Goal: Communication & Community: Share content

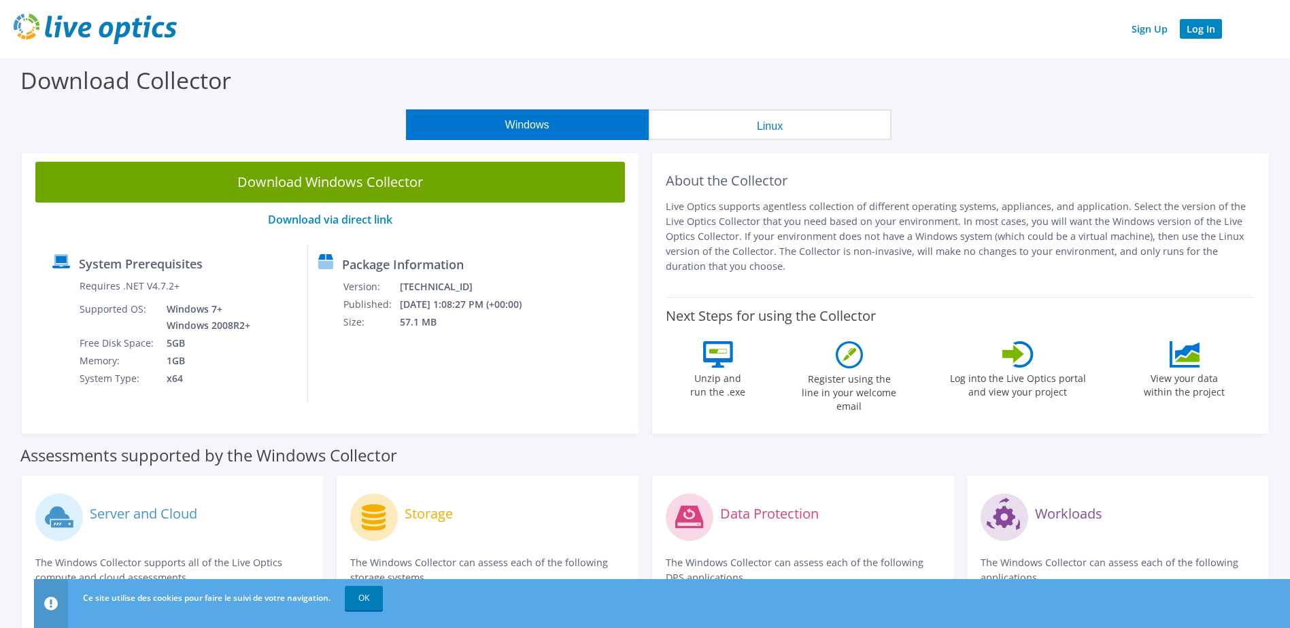
click at [1200, 31] on link "Log In" at bounding box center [1201, 29] width 42 height 20
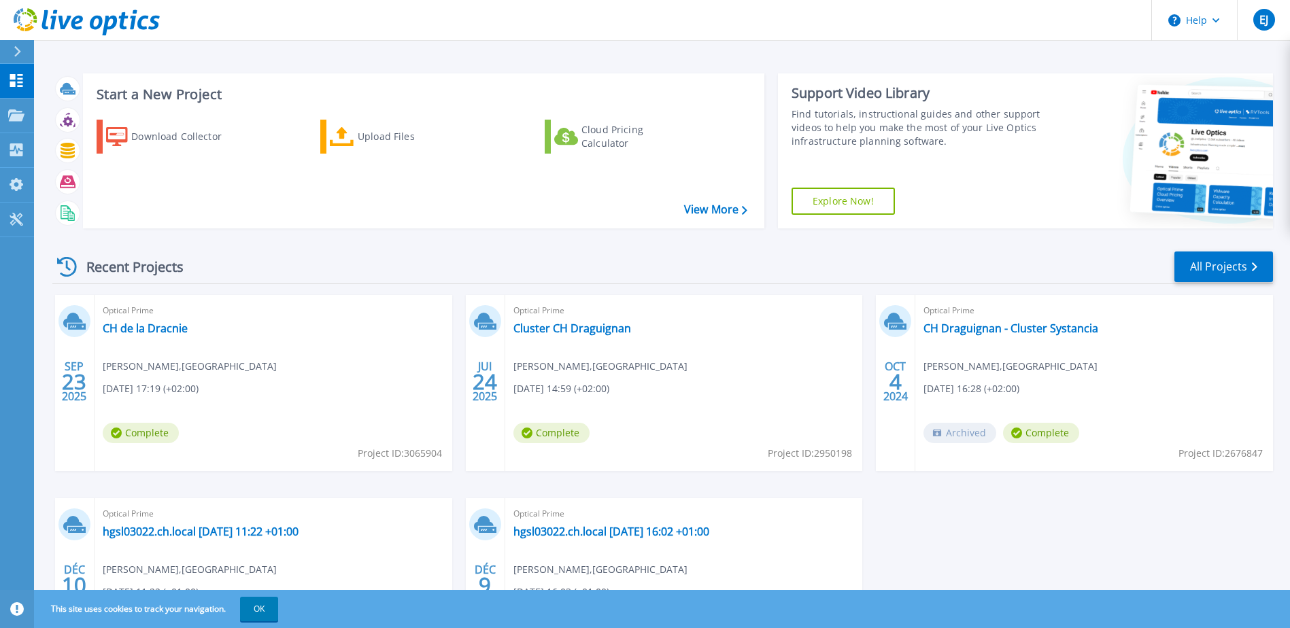
click at [617, 379] on div "Optical Prime Cluster CH Draguignan [PERSON_NAME] , [PERSON_NAME][GEOGRAPHIC_DA…" at bounding box center [684, 383] width 358 height 176
click at [535, 329] on link "Cluster CH Draguignan" at bounding box center [572, 329] width 118 height 14
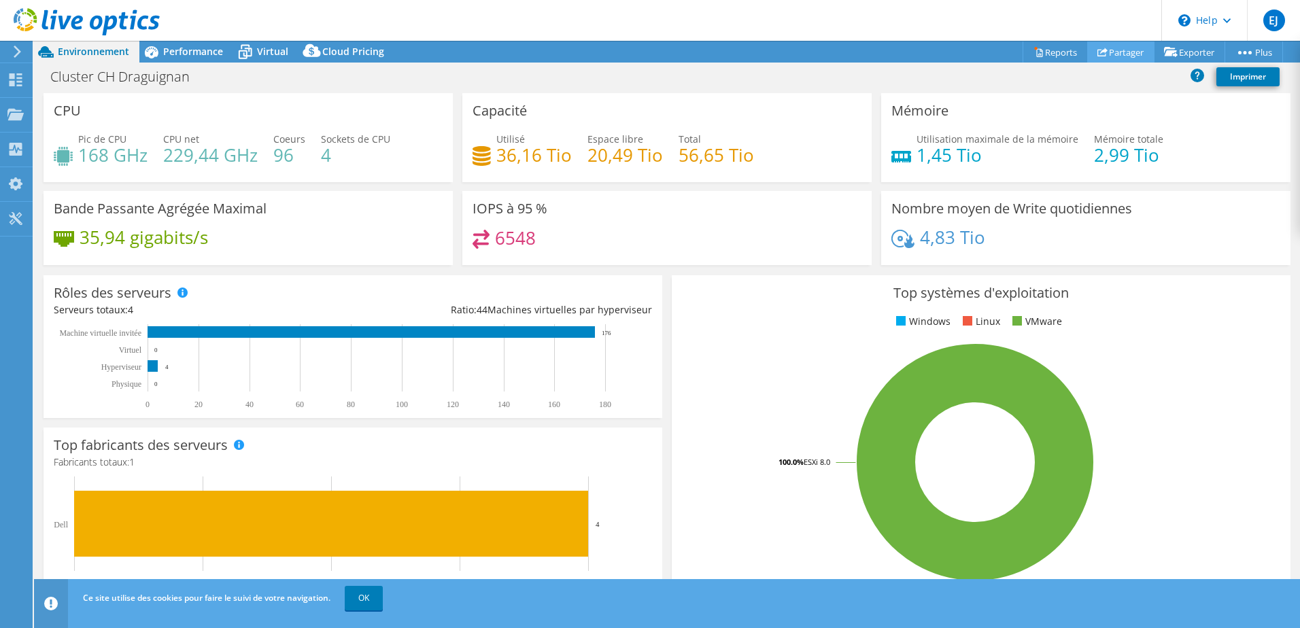
click at [1119, 51] on link "Partager" at bounding box center [1120, 51] width 67 height 21
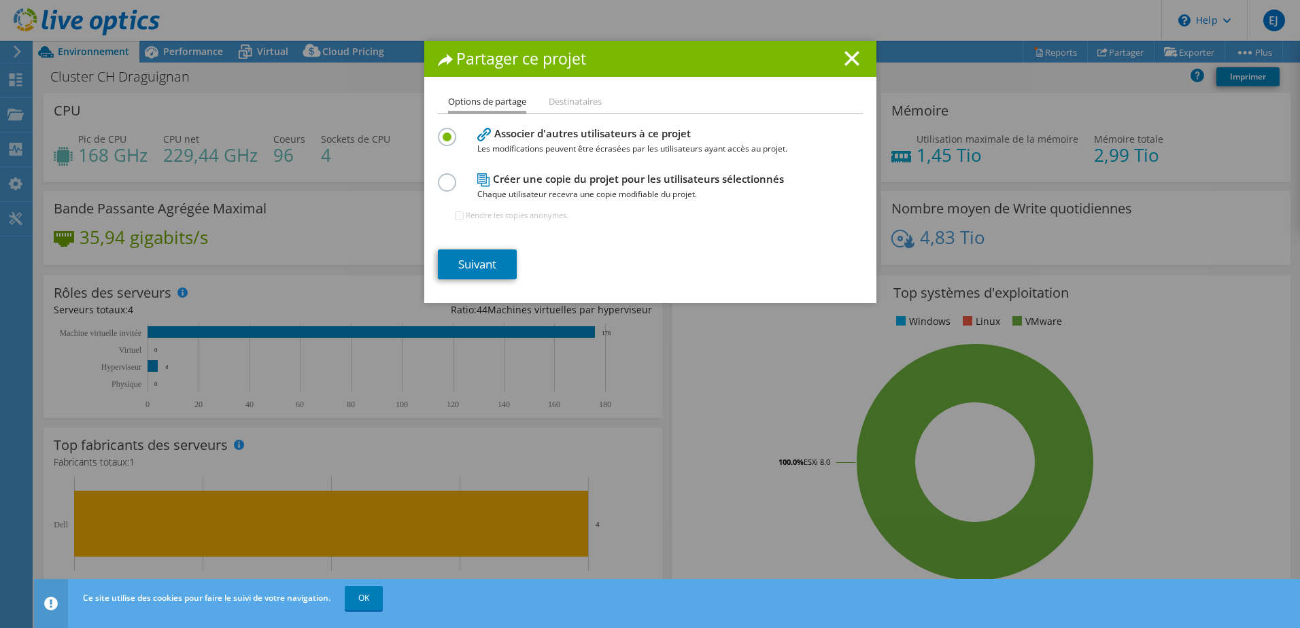
click at [442, 131] on label at bounding box center [450, 129] width 24 height 3
click at [0, 0] on input "radio" at bounding box center [0, 0] width 0 height 0
click at [566, 103] on li "Destinataires" at bounding box center [575, 102] width 53 height 17
click at [466, 265] on link "Suivant" at bounding box center [477, 265] width 79 height 30
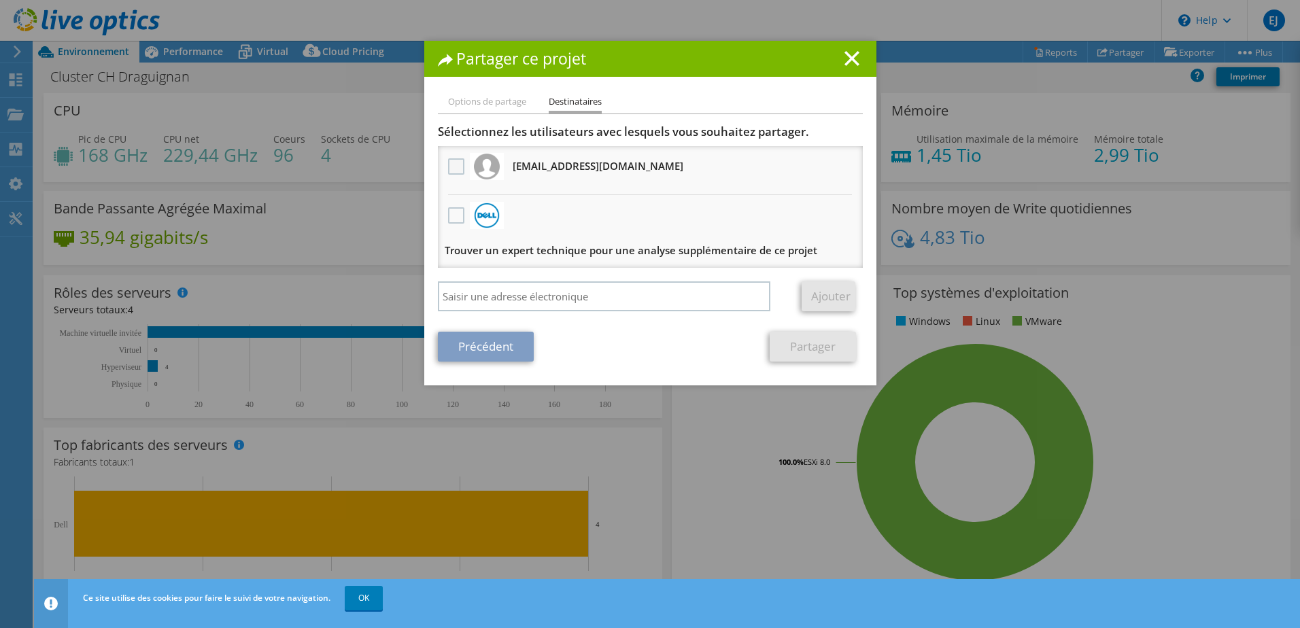
click at [450, 169] on label at bounding box center [458, 166] width 20 height 16
click at [0, 0] on input "checkbox" at bounding box center [0, 0] width 0 height 0
click at [479, 103] on li "Options de partage" at bounding box center [487, 102] width 78 height 17
click at [470, 99] on li "Options de partage" at bounding box center [487, 102] width 78 height 17
click at [473, 339] on link "Précédent" at bounding box center [486, 347] width 96 height 30
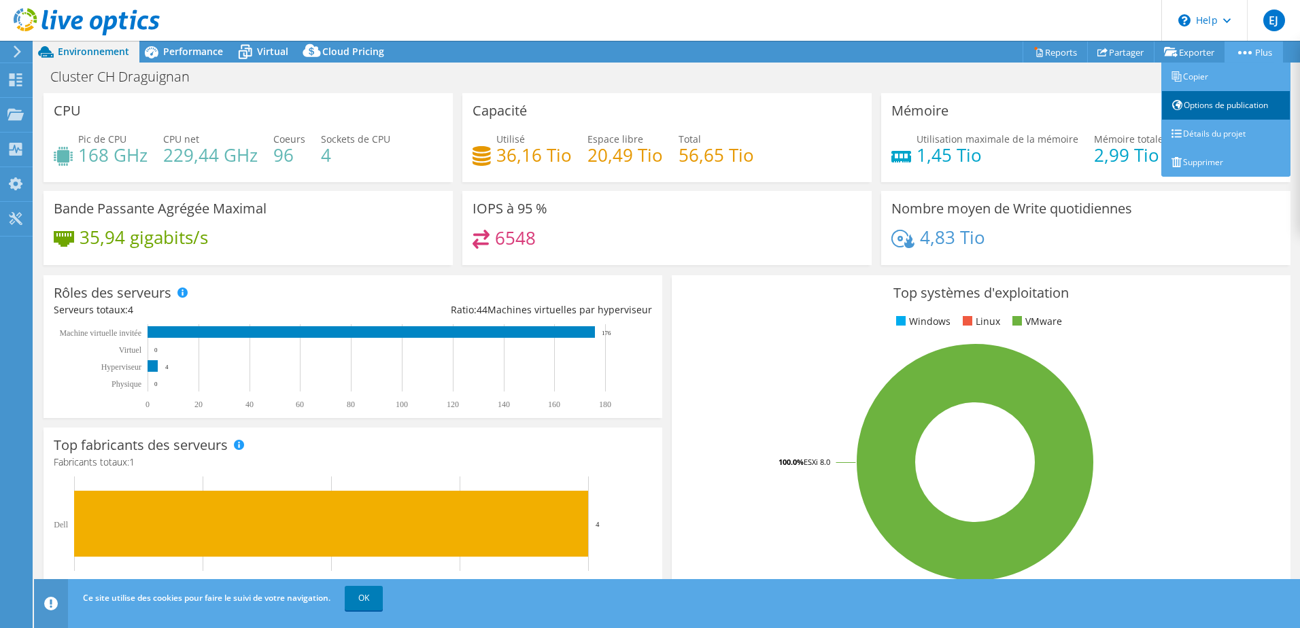
click at [1195, 109] on link "Options de publication" at bounding box center [1226, 105] width 129 height 29
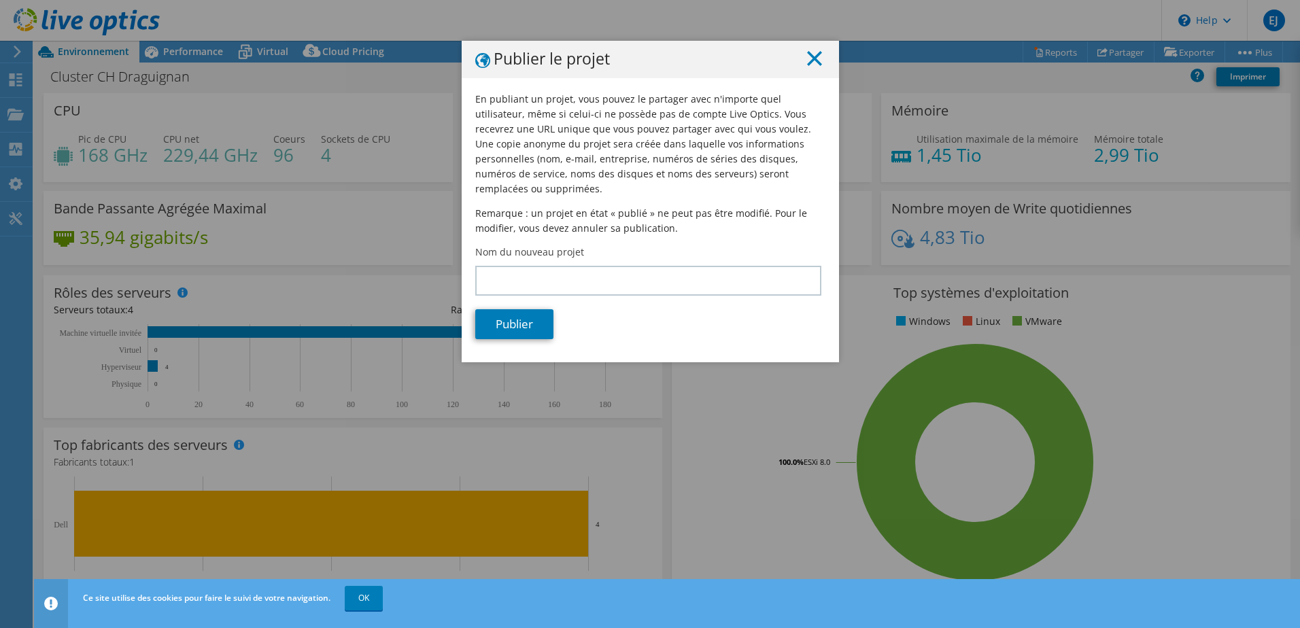
click at [809, 56] on icon at bounding box center [814, 58] width 15 height 15
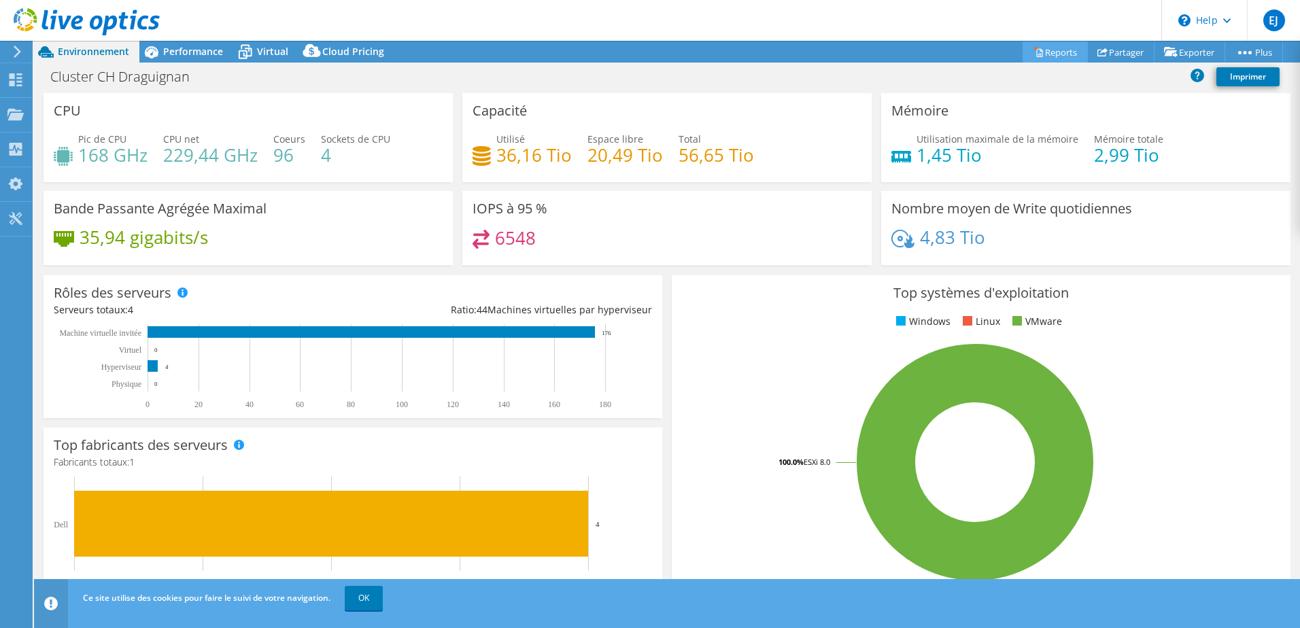
click at [1034, 54] on link "Reports" at bounding box center [1055, 51] width 65 height 21
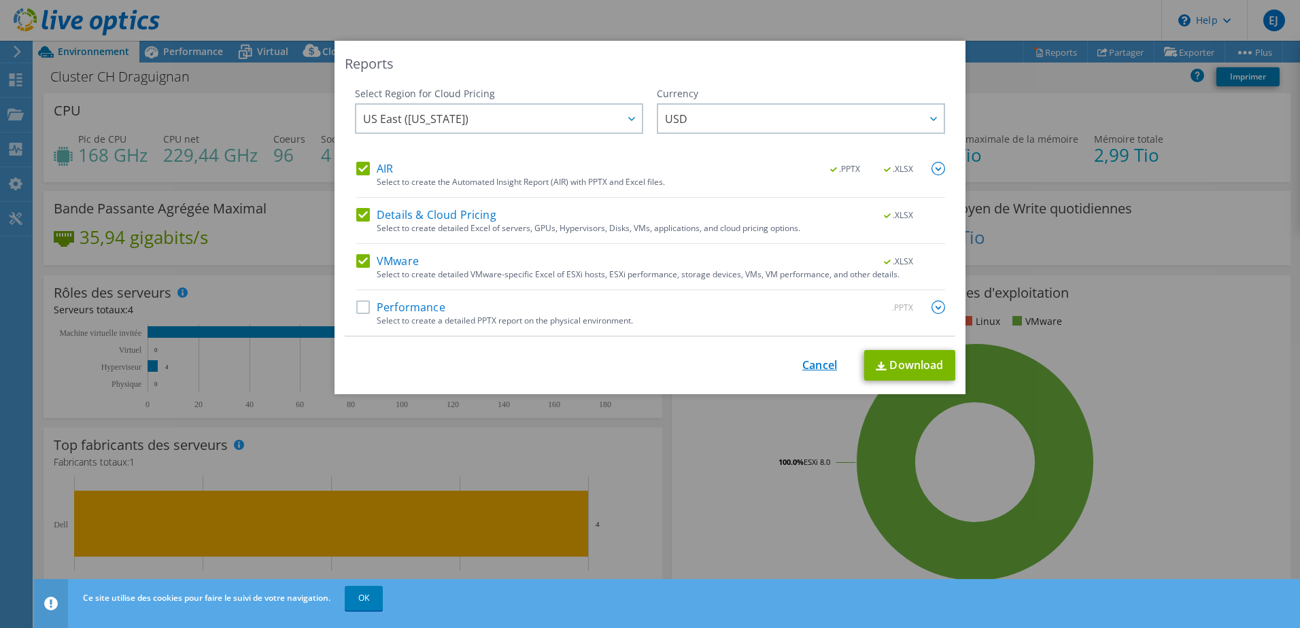
click at [809, 362] on link "Cancel" at bounding box center [819, 365] width 35 height 13
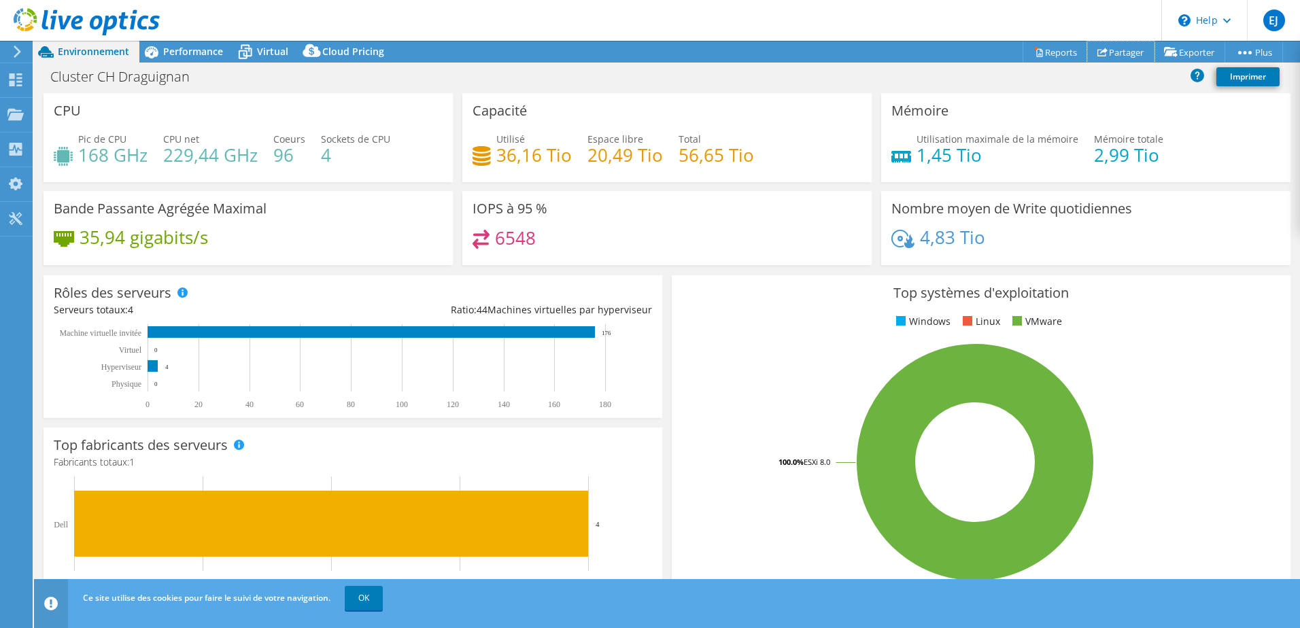
click at [1126, 50] on link "Partager" at bounding box center [1120, 51] width 67 height 21
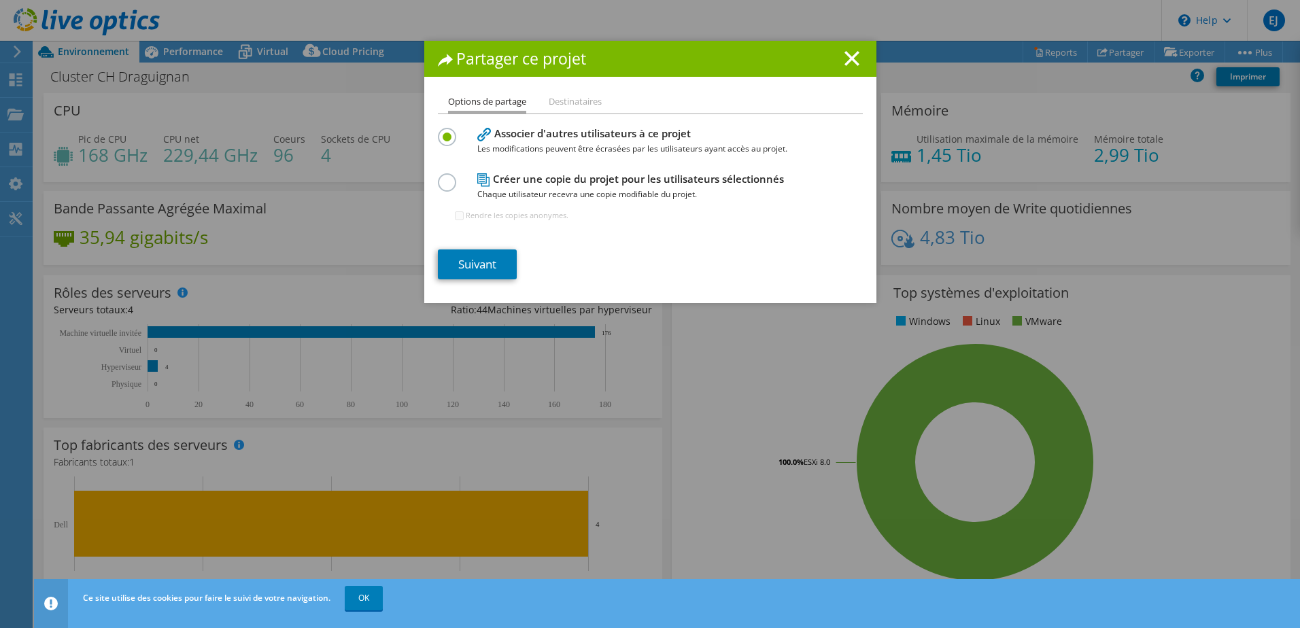
click at [438, 177] on label at bounding box center [450, 174] width 24 height 3
click at [0, 0] on input "radio" at bounding box center [0, 0] width 0 height 0
click at [475, 269] on link "Suivant" at bounding box center [477, 265] width 79 height 30
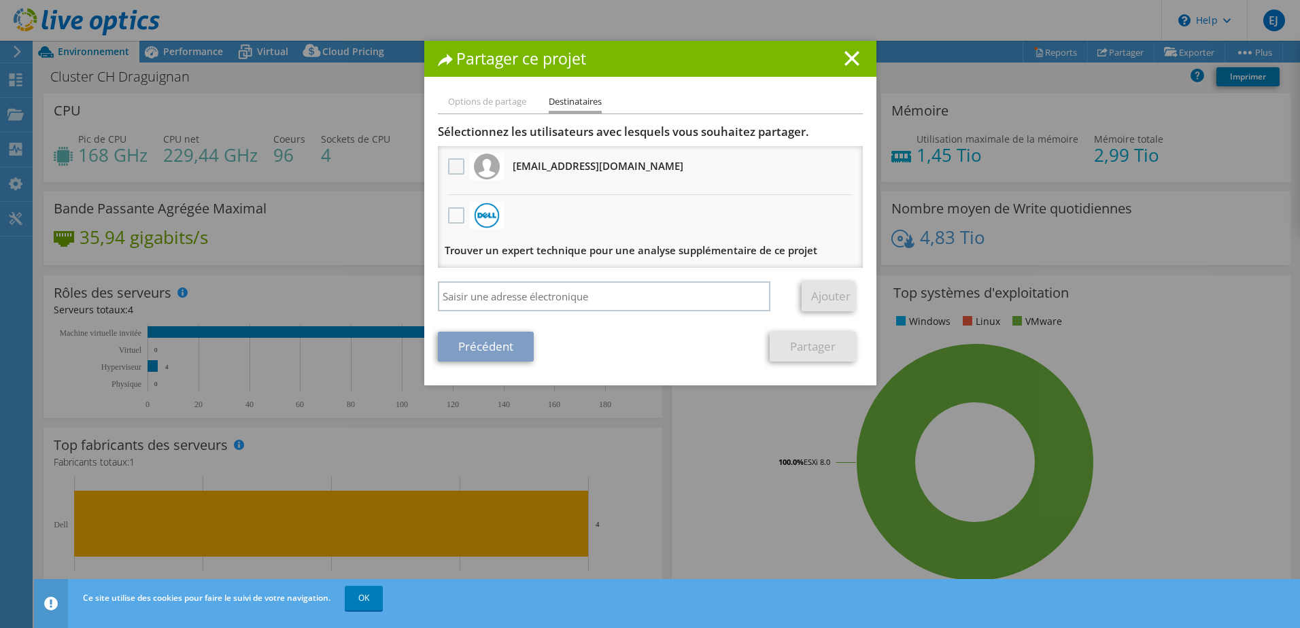
click at [450, 169] on label at bounding box center [458, 166] width 20 height 16
click at [0, 0] on input "checkbox" at bounding box center [0, 0] width 0 height 0
click at [815, 349] on link "Partager" at bounding box center [813, 347] width 86 height 30
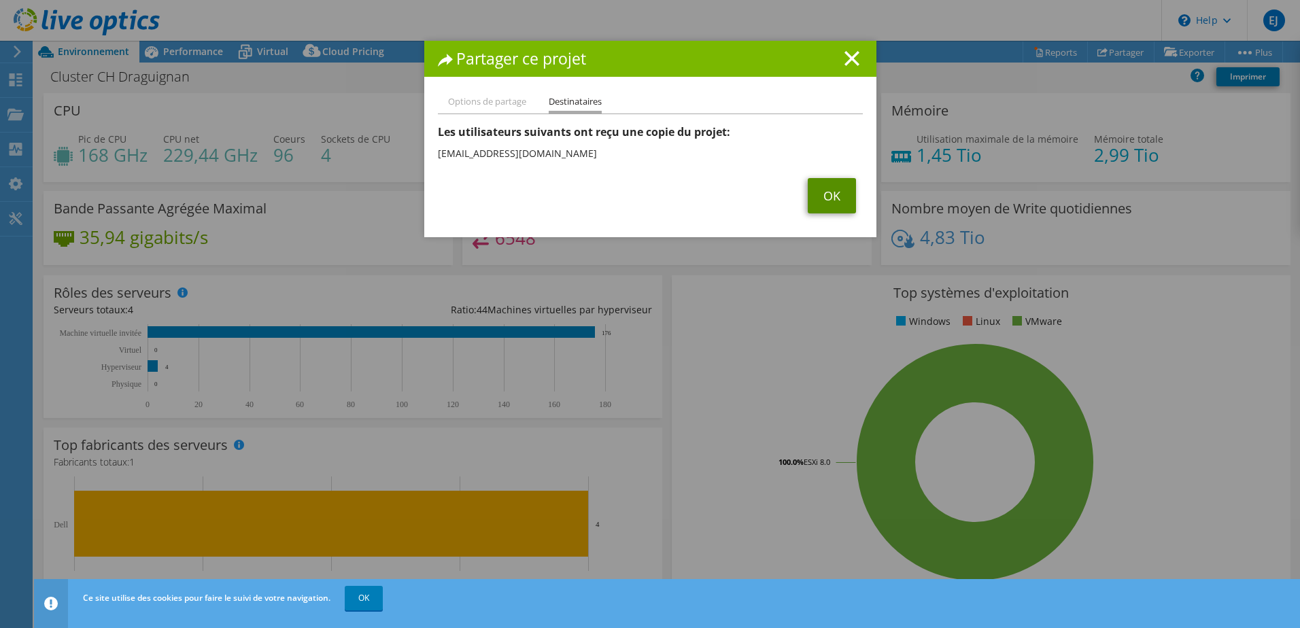
click at [828, 193] on link "OK" at bounding box center [832, 195] width 48 height 35
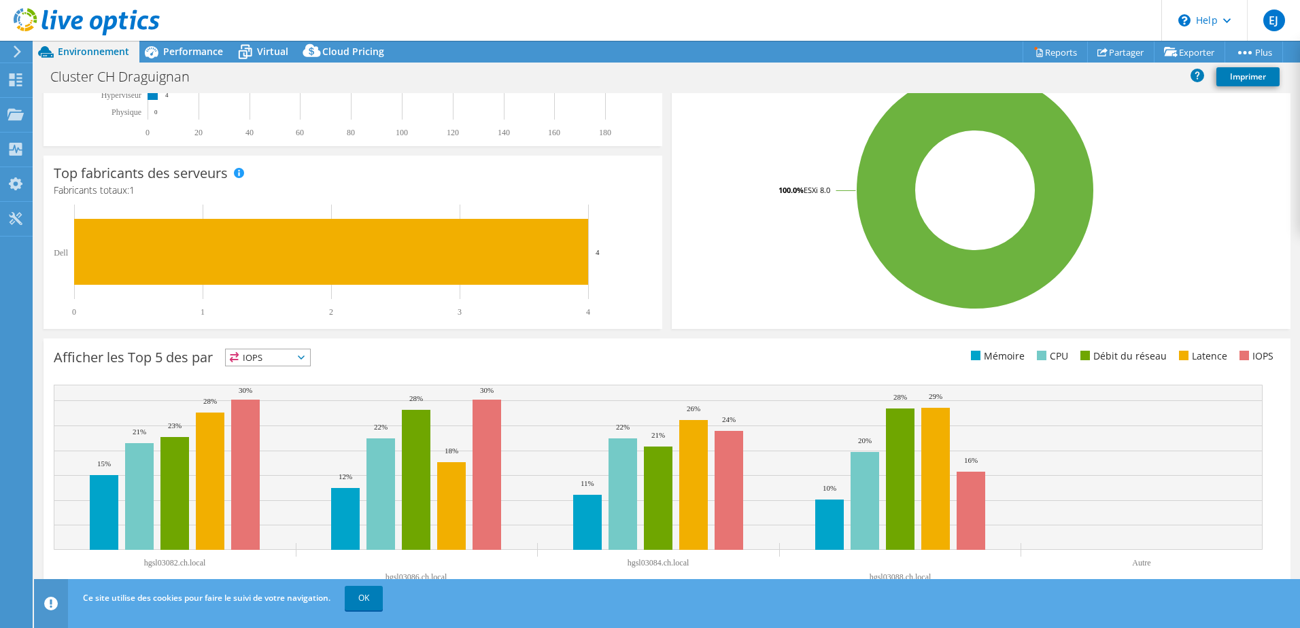
scroll to position [280, 0]
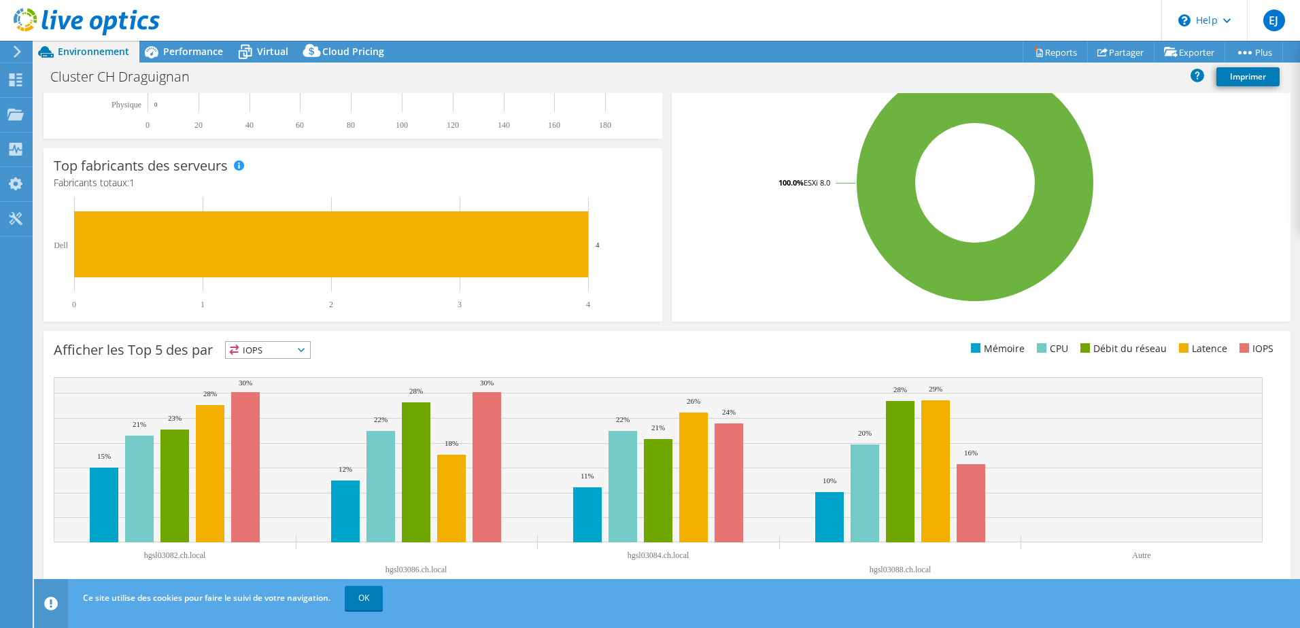
click at [309, 346] on span "IOPS" at bounding box center [268, 350] width 84 height 16
click at [263, 388] on li "Mémoire" at bounding box center [268, 386] width 84 height 19
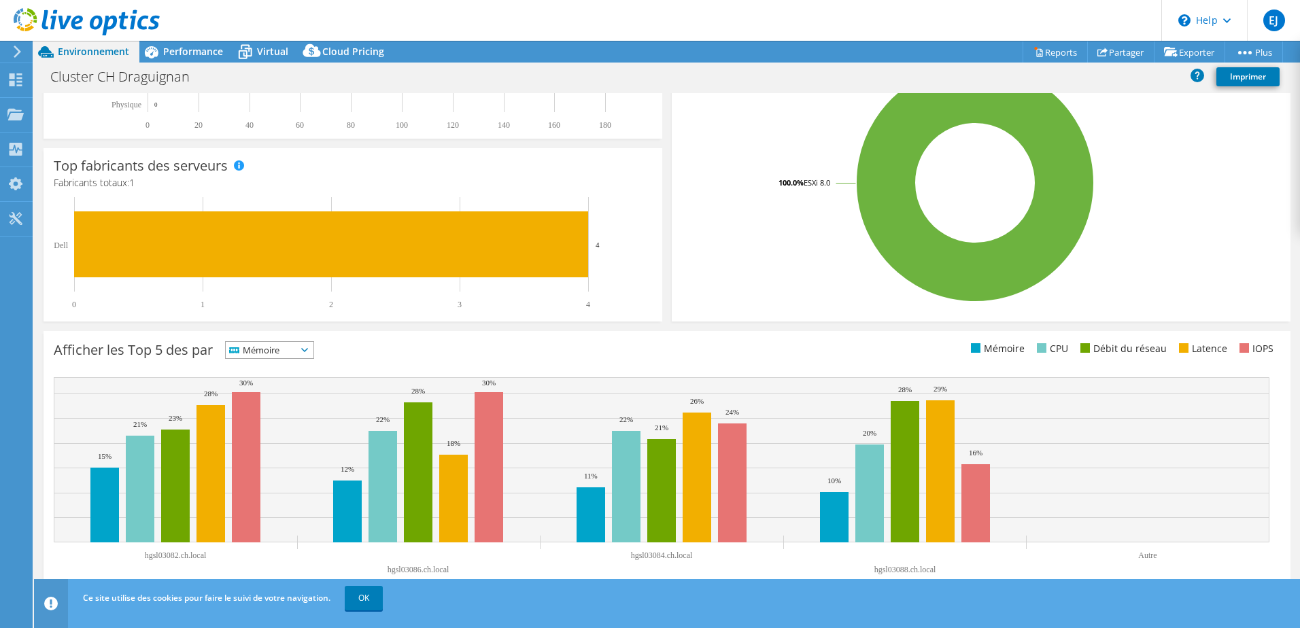
click at [309, 350] on span "Mémoire" at bounding box center [270, 350] width 88 height 16
click at [290, 407] on li "CPU" at bounding box center [270, 405] width 88 height 19
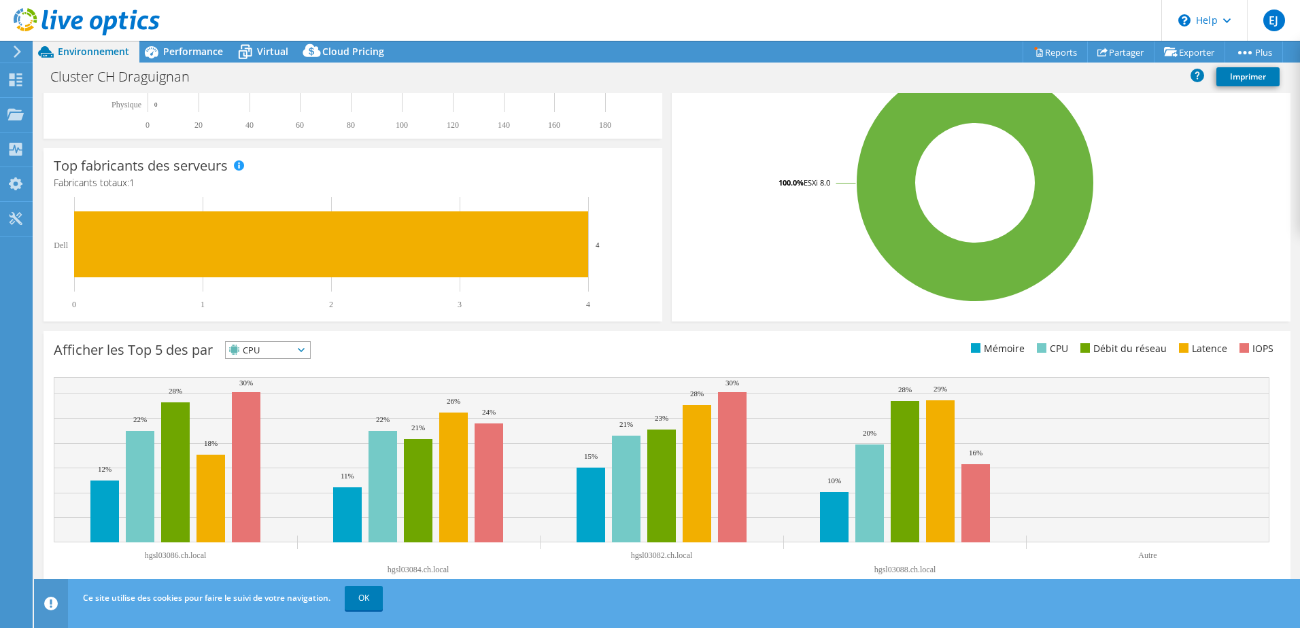
click at [292, 349] on span "CPU" at bounding box center [259, 350] width 67 height 16
click at [292, 420] on li "Débit du réseau" at bounding box center [268, 425] width 84 height 19
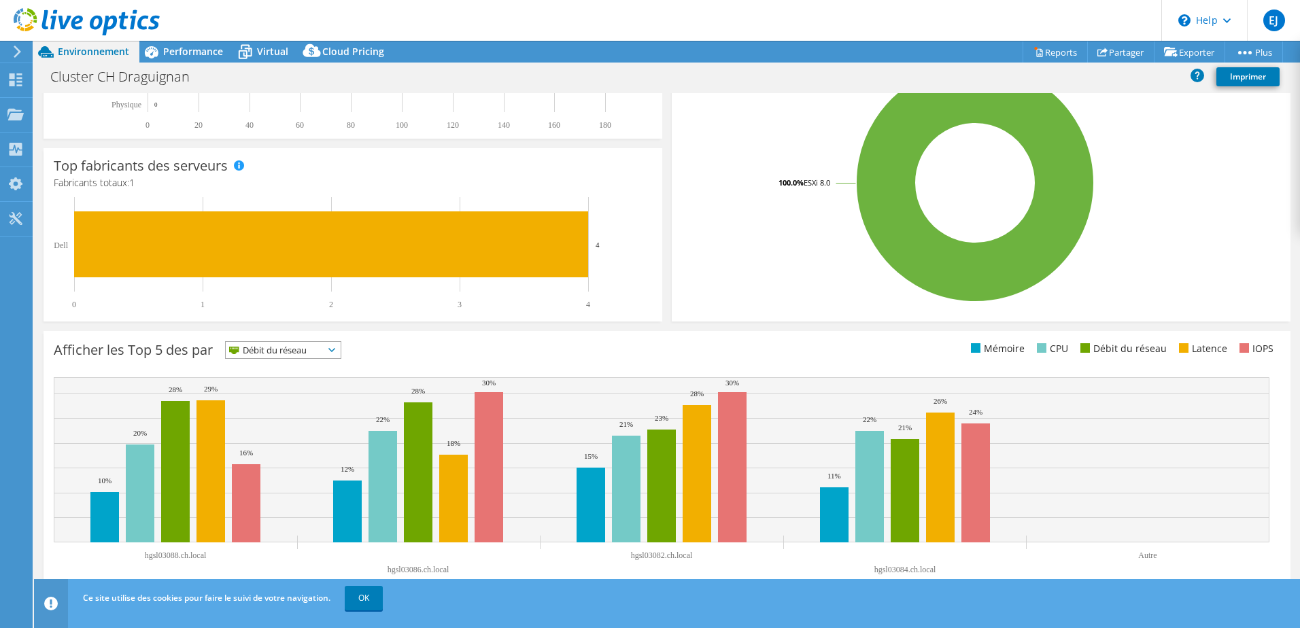
click at [295, 352] on span "Débit du réseau" at bounding box center [275, 350] width 98 height 16
click at [290, 442] on li "Latence" at bounding box center [283, 444] width 115 height 19
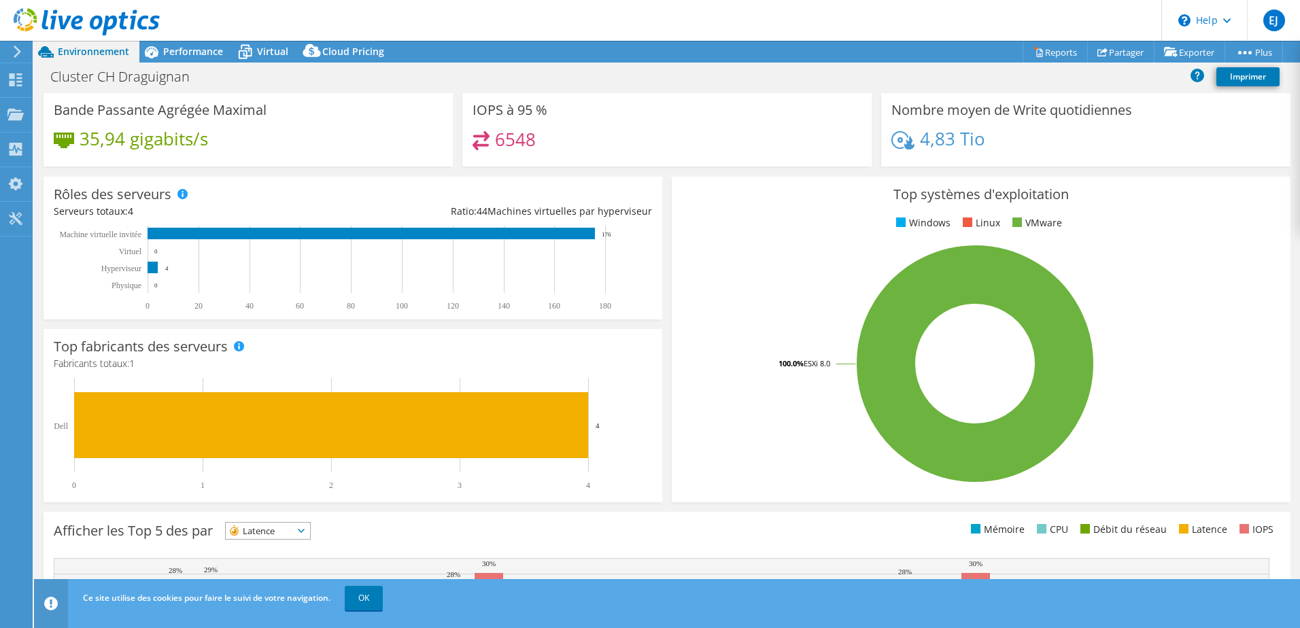
scroll to position [0, 0]
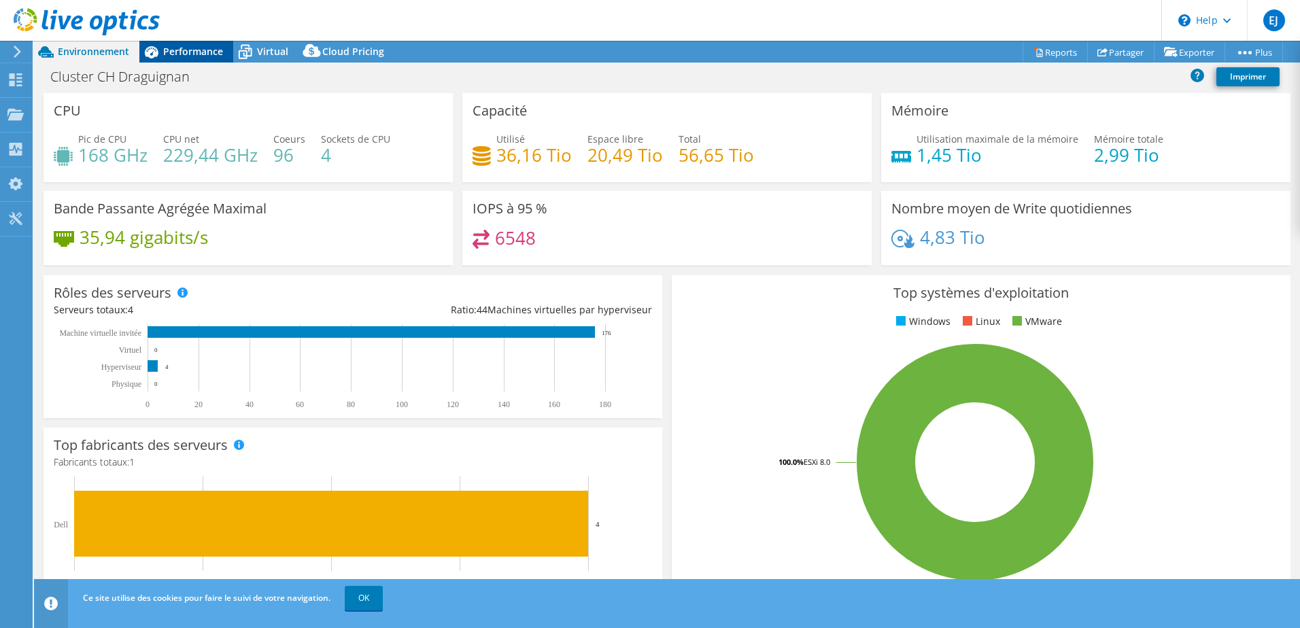
click at [175, 48] on span "Performance" at bounding box center [193, 51] width 60 height 13
